Goal: Transaction & Acquisition: Purchase product/service

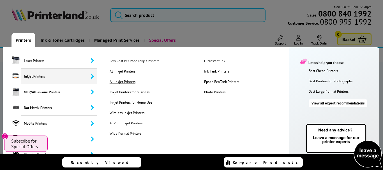
click at [118, 81] on link "A4 Inkjet Printers" at bounding box center [152, 81] width 95 height 5
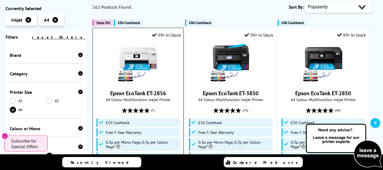
scroll to position [57, 0]
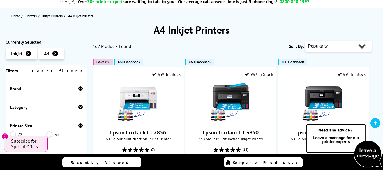
select select "Price Ascending"
click option "Price - Low to High" at bounding box center [0, 0] width 0 height 0
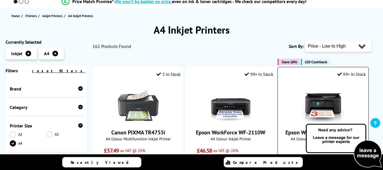
scroll to position [114, 0]
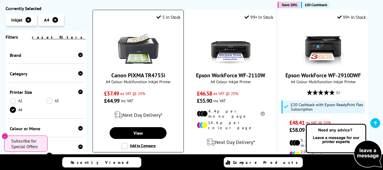
click at [139, 51] on img at bounding box center [138, 45] width 42 height 42
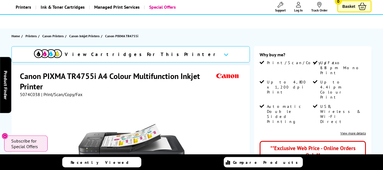
scroll to position [57, 0]
